Goal: Obtain resource: Download file/media

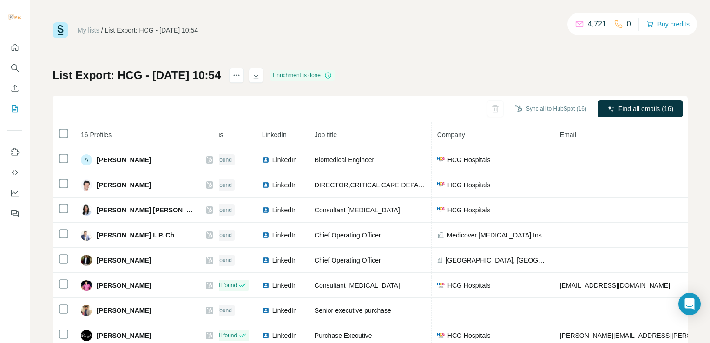
scroll to position [182, 20]
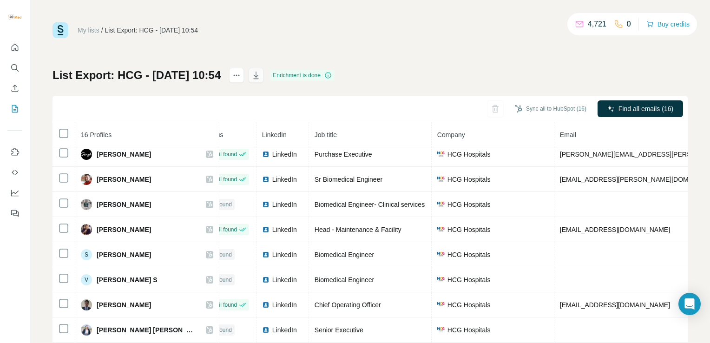
click at [259, 78] on icon "button" at bounding box center [256, 75] width 5 height 7
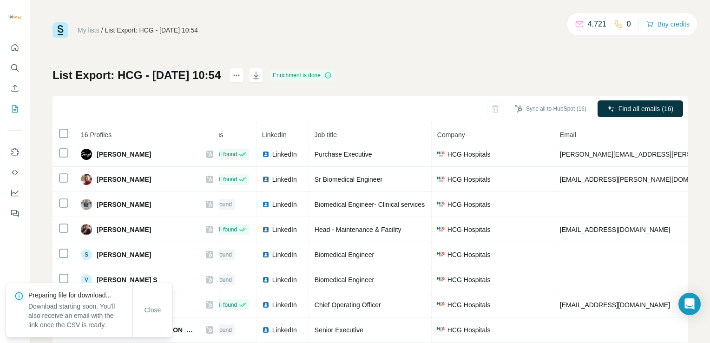
click at [140, 308] on button "Close" at bounding box center [153, 309] width 30 height 17
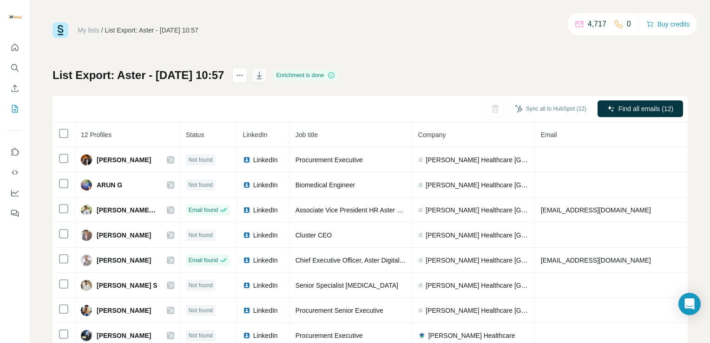
click at [264, 77] on icon "button" at bounding box center [258, 75] width 9 height 9
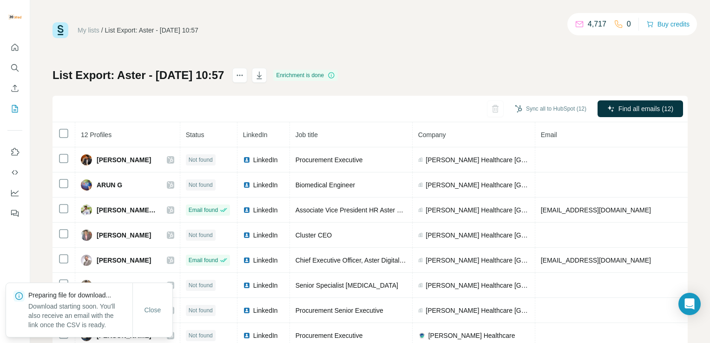
click at [463, 42] on div "My lists / List Export: Aster - [DATE] 10:57 4,717 0 Buy credits List Export: A…" at bounding box center [369, 194] width 635 height 345
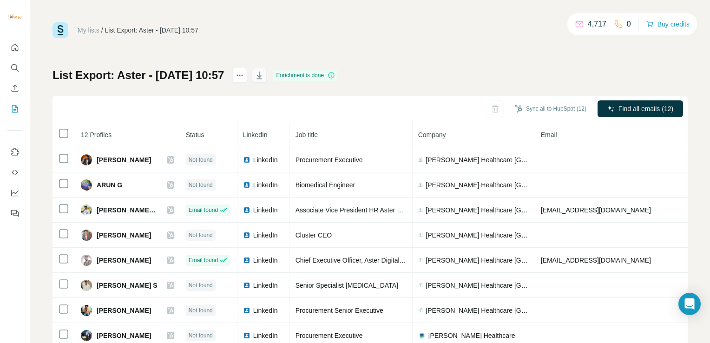
drag, startPoint x: 613, startPoint y: 0, endPoint x: 286, endPoint y: 73, distance: 335.4
click at [264, 73] on icon "button" at bounding box center [258, 75] width 9 height 9
click at [428, 44] on div "My lists / List Export: Aster - [DATE] 10:57 4,717 0 Buy credits List Export: A…" at bounding box center [369, 194] width 635 height 345
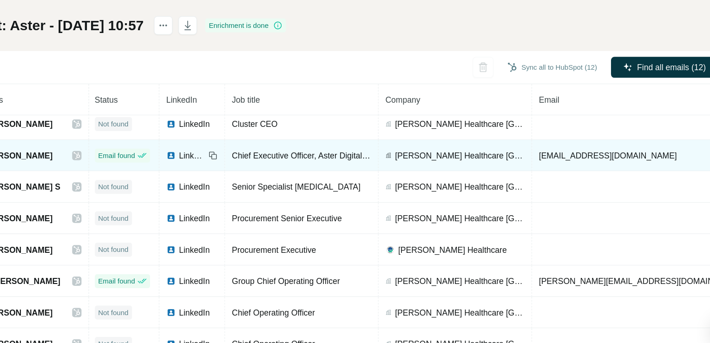
scroll to position [16, 0]
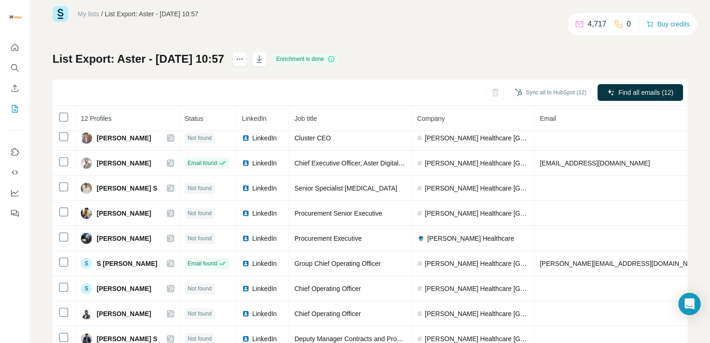
click at [336, 32] on div "My lists / List Export: Aster - [DATE] 10:57 4,717 0 Buy credits List Export: A…" at bounding box center [369, 178] width 635 height 345
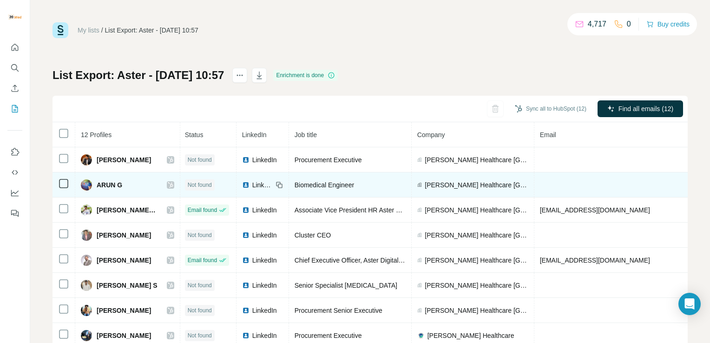
scroll to position [83, 1]
